Goal: Navigation & Orientation: Find specific page/section

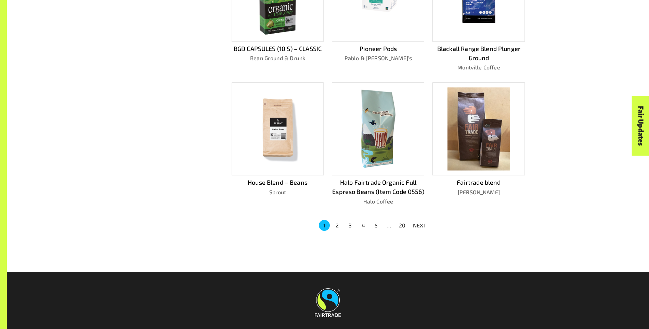
scroll to position [411, 0]
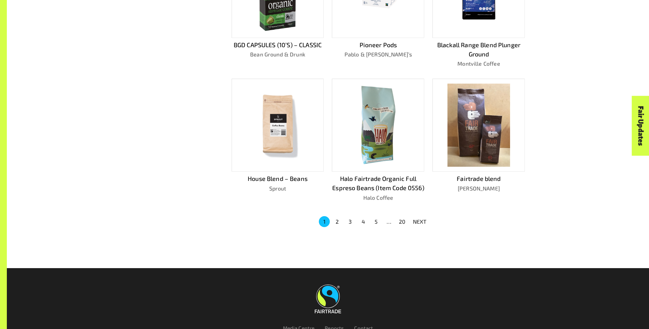
click at [334, 220] on button "2" at bounding box center [337, 221] width 11 height 11
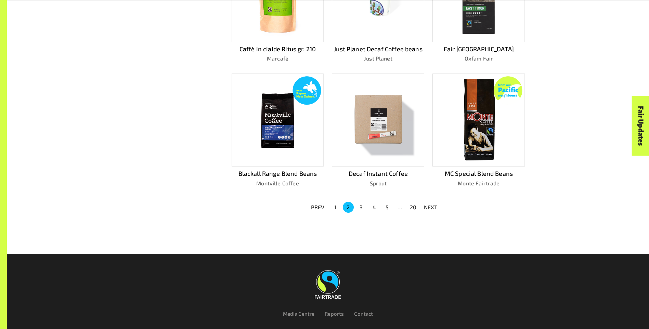
scroll to position [426, 0]
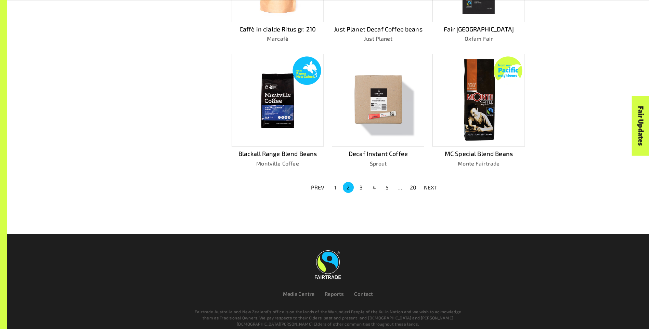
click at [360, 184] on button "3" at bounding box center [361, 187] width 11 height 11
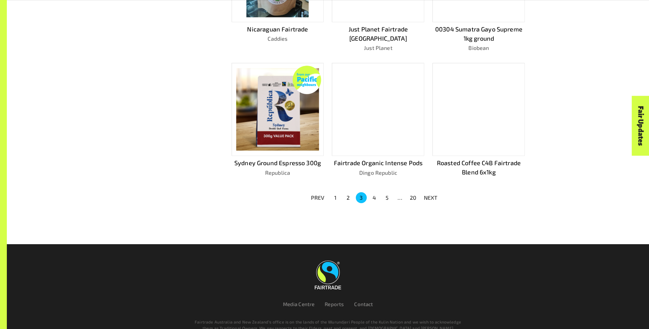
scroll to position [437, 0]
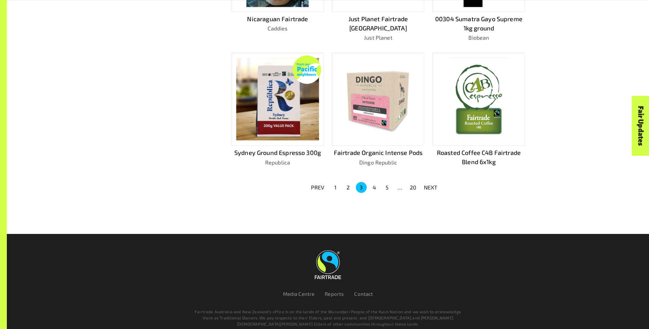
click at [376, 188] on button "4" at bounding box center [374, 187] width 11 height 11
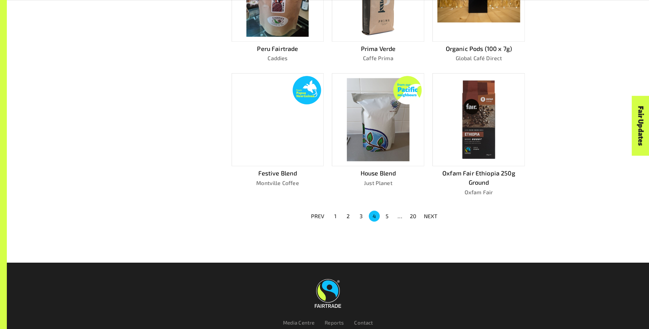
scroll to position [453, 0]
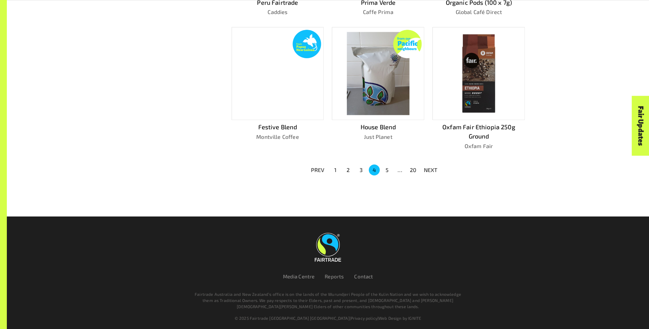
click at [388, 168] on button "5" at bounding box center [387, 170] width 11 height 11
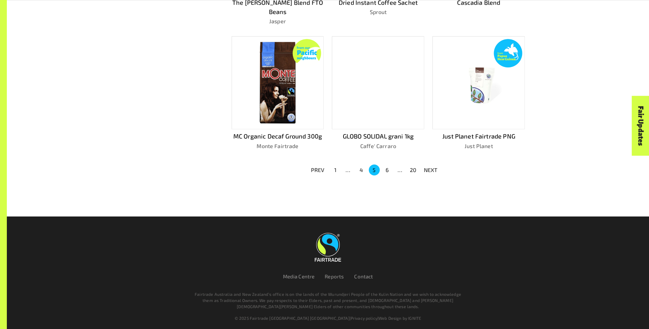
scroll to position [444, 0]
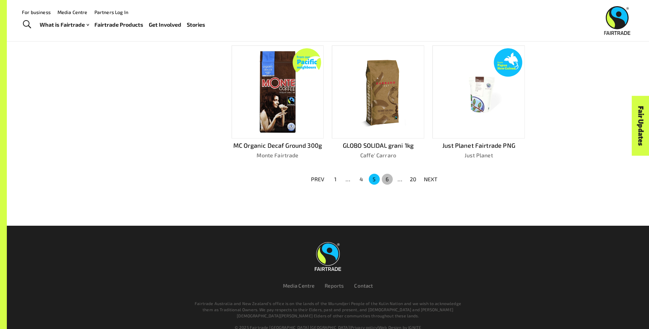
click at [387, 174] on button "6" at bounding box center [387, 179] width 11 height 11
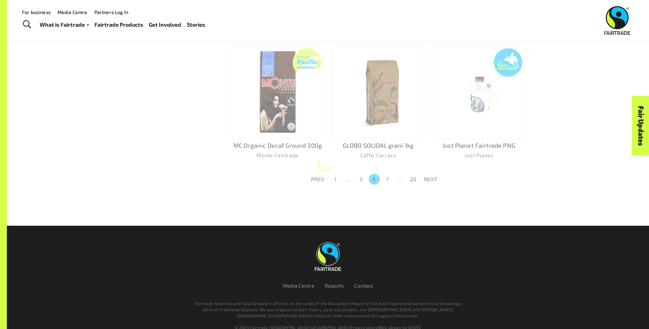
scroll to position [453, 0]
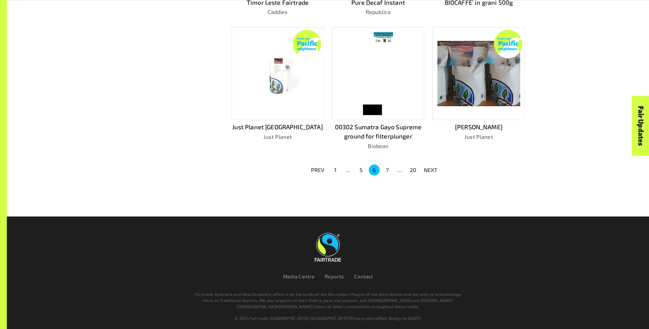
click at [387, 170] on button "7" at bounding box center [387, 170] width 11 height 11
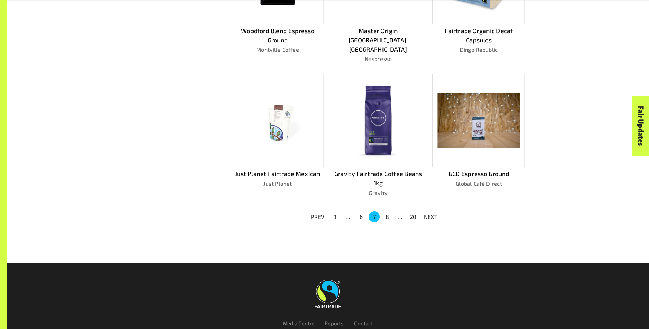
scroll to position [462, 0]
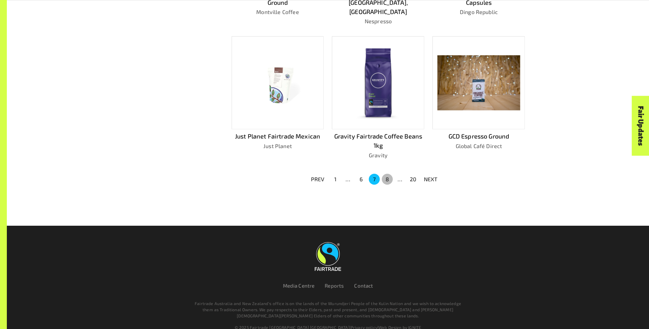
click at [389, 174] on button "8" at bounding box center [387, 179] width 11 height 11
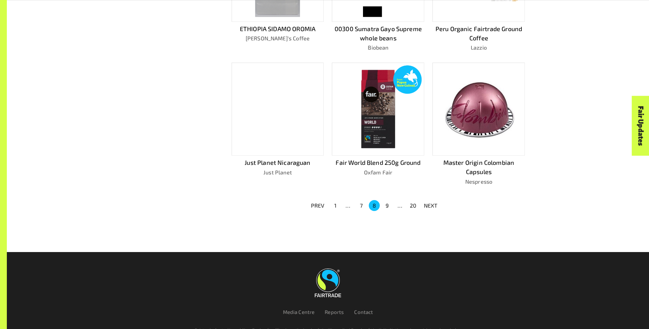
scroll to position [419, 0]
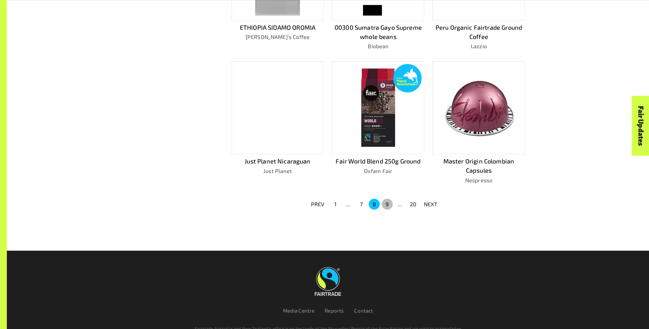
click at [388, 204] on button "9" at bounding box center [387, 204] width 11 height 11
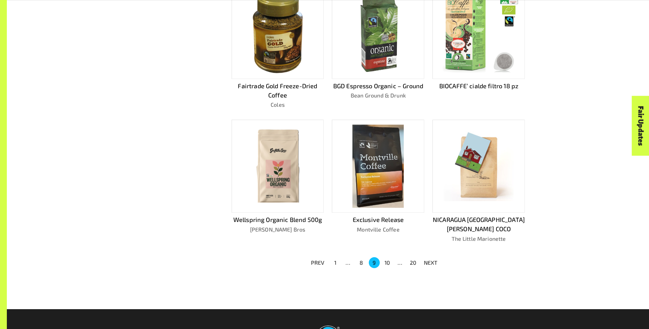
scroll to position [394, 0]
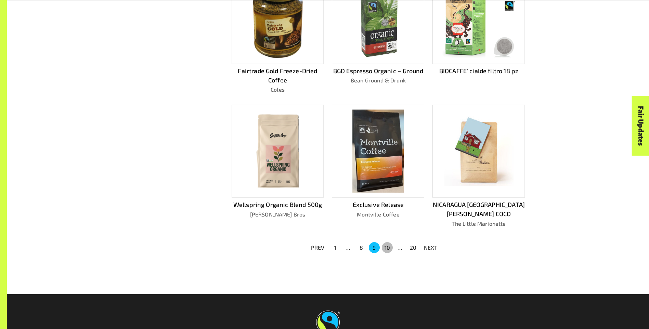
click at [388, 242] on button "10" at bounding box center [387, 247] width 11 height 11
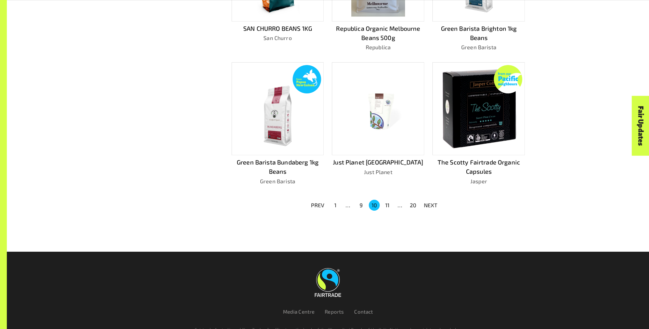
scroll to position [419, 0]
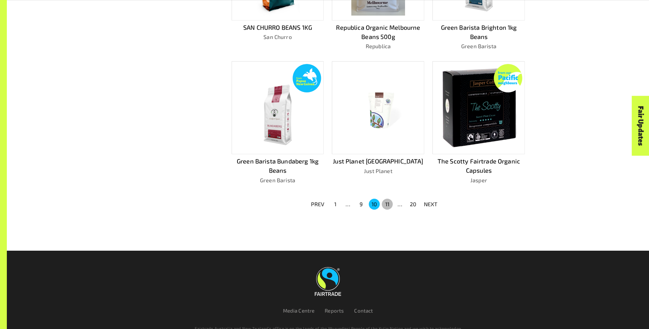
click at [390, 204] on button "11" at bounding box center [387, 204] width 11 height 11
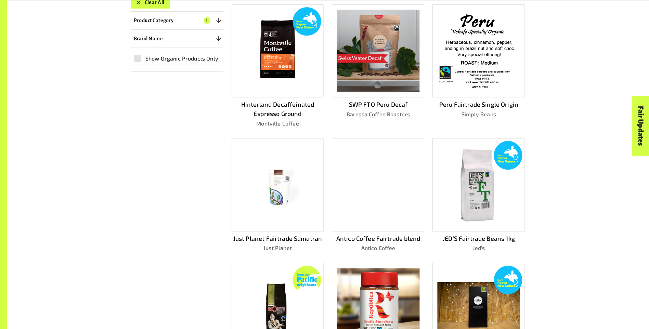
scroll to position [316, 0]
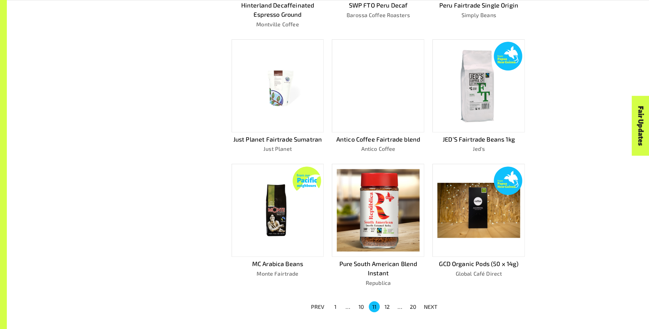
click at [390, 302] on button "12" at bounding box center [387, 307] width 11 height 11
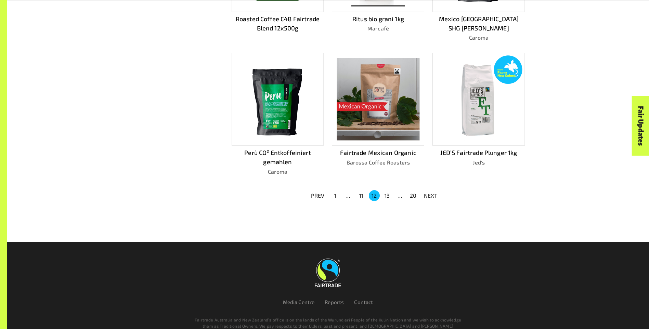
scroll to position [454, 0]
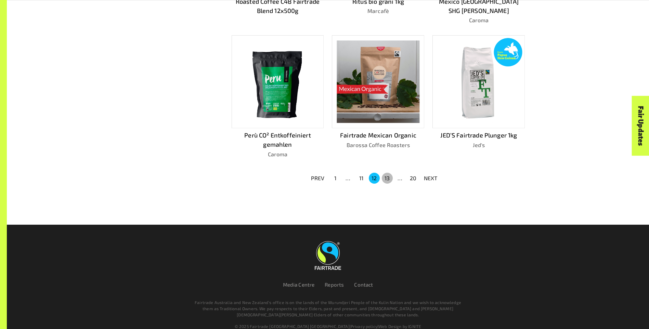
click at [386, 173] on button "13" at bounding box center [387, 178] width 11 height 11
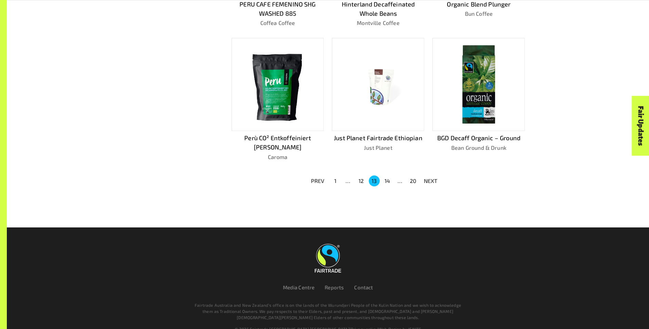
scroll to position [453, 0]
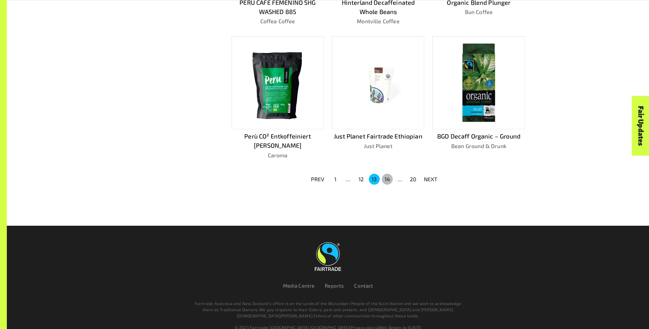
click at [389, 174] on button "14" at bounding box center [387, 179] width 11 height 11
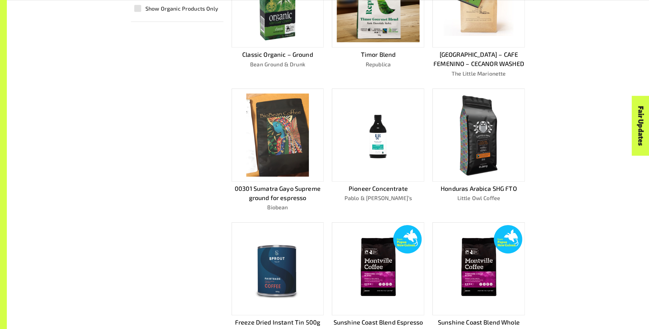
scroll to position [325, 0]
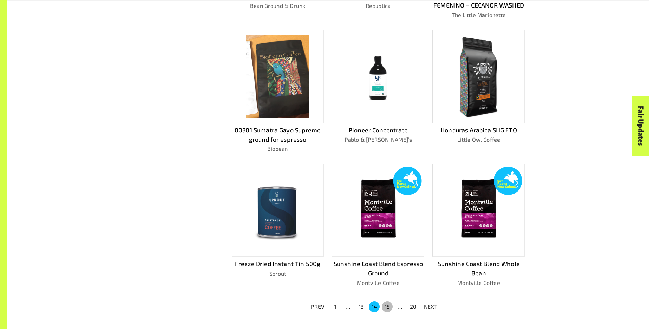
click at [385, 304] on button "15" at bounding box center [387, 307] width 11 height 11
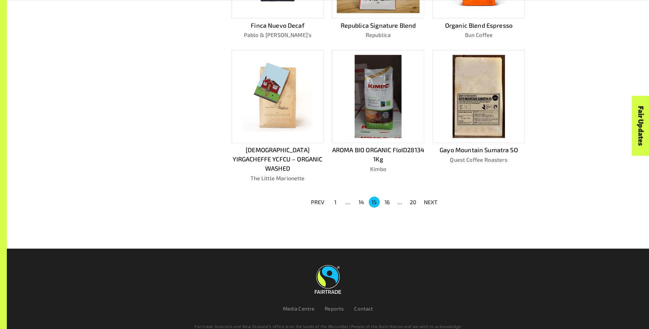
scroll to position [453, 0]
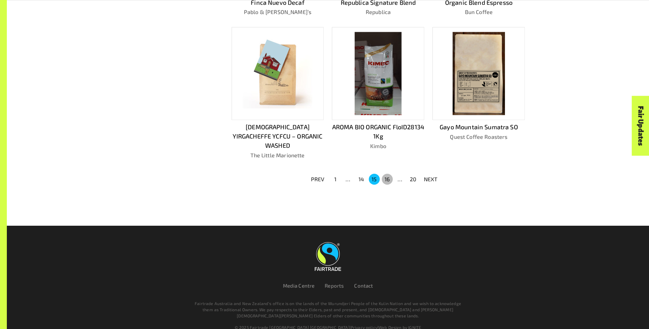
click at [390, 174] on button "16" at bounding box center [387, 179] width 11 height 11
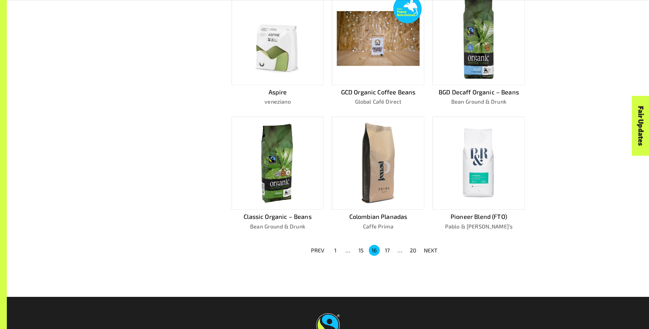
scroll to position [366, 0]
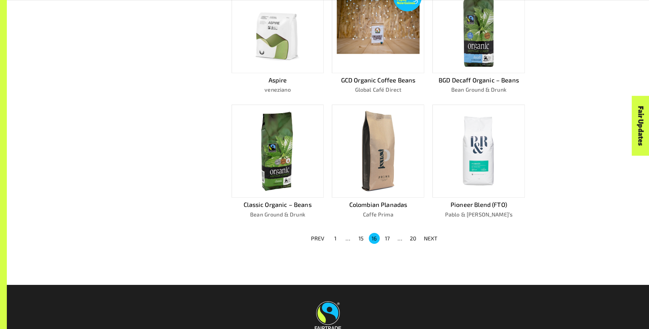
click at [390, 239] on button "17" at bounding box center [387, 238] width 11 height 11
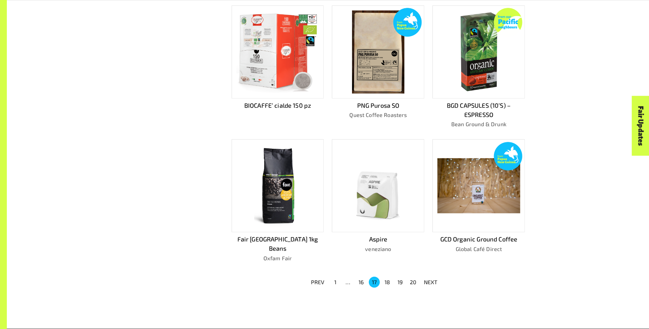
scroll to position [341, 0]
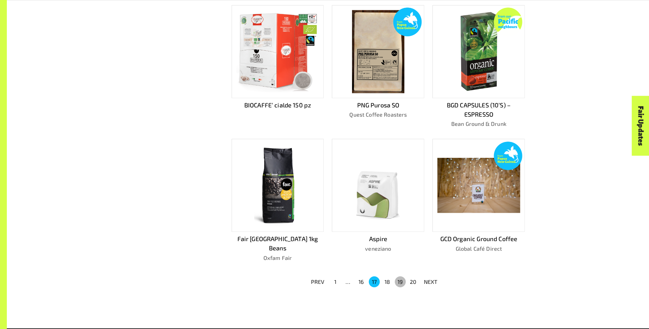
click at [400, 277] on button "19" at bounding box center [400, 282] width 11 height 11
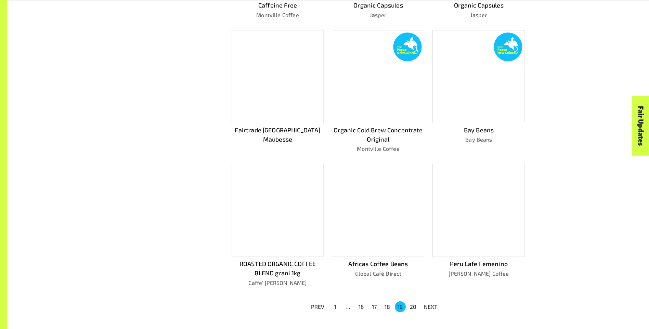
scroll to position [428, 0]
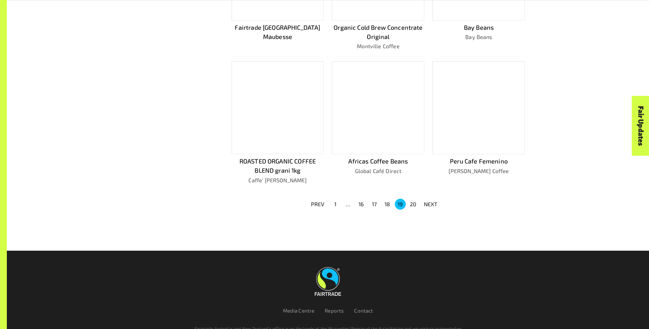
click at [415, 204] on button "20" at bounding box center [413, 204] width 11 height 11
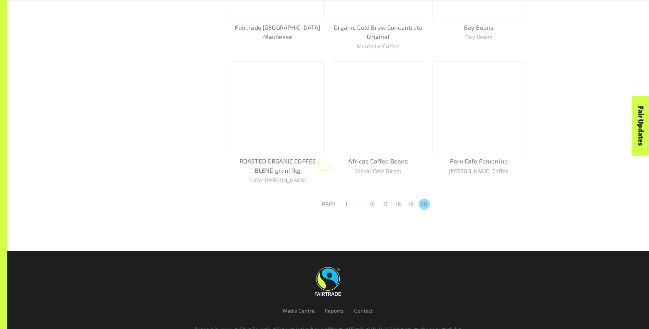
scroll to position [151, 0]
